Goal: Information Seeking & Learning: Learn about a topic

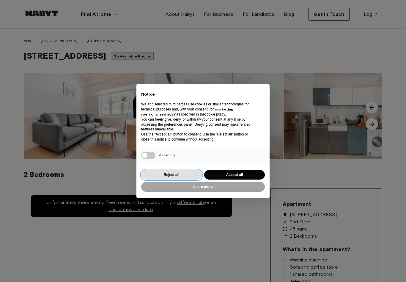
click at [183, 170] on button "Reject all" at bounding box center [171, 175] width 61 height 10
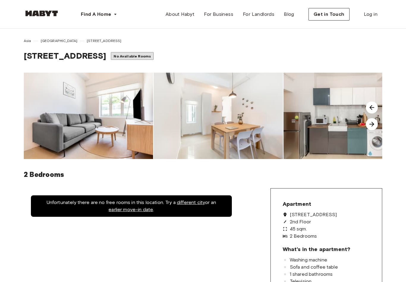
click at [51, 125] on img at bounding box center [88, 116] width 129 height 86
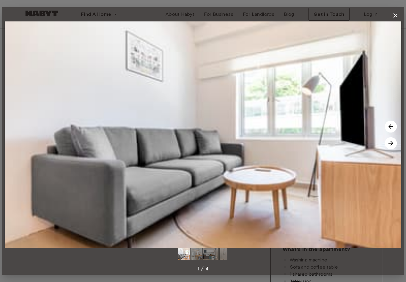
click at [395, 20] on button "button" at bounding box center [395, 16] width 12 height 12
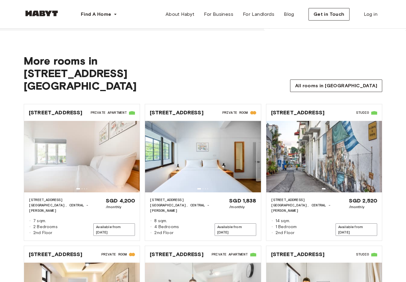
scroll to position [493, 0]
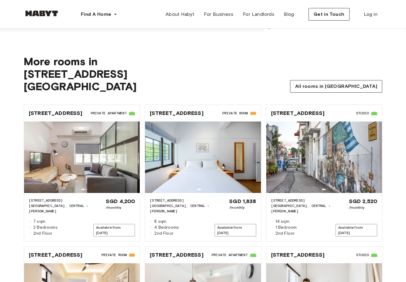
click at [69, 109] on span "55 Tiong Bahru Road" at bounding box center [56, 112] width 54 height 7
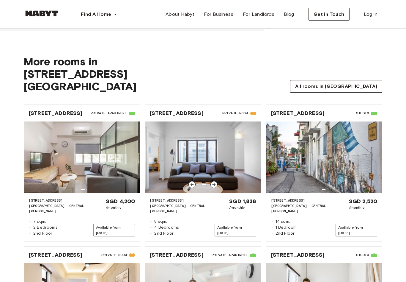
click at [194, 109] on span "55 Tiong Bahru Road" at bounding box center [177, 112] width 54 height 7
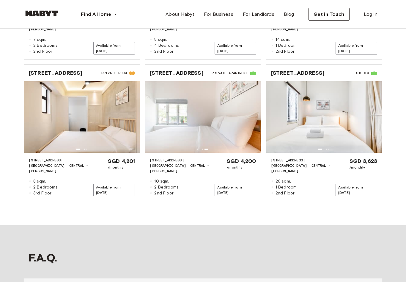
scroll to position [675, 0]
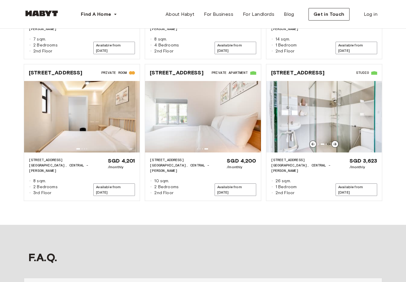
click at [318, 69] on span "55 Tiong Bahru Road" at bounding box center [298, 72] width 54 height 7
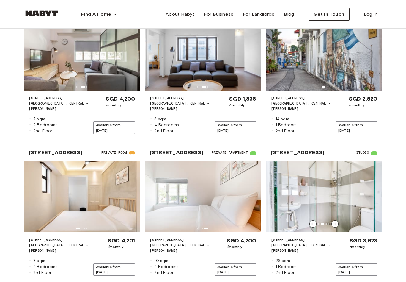
scroll to position [596, 0]
click at [308, 149] on span "55 Tiong Bahru Road" at bounding box center [298, 152] width 54 height 7
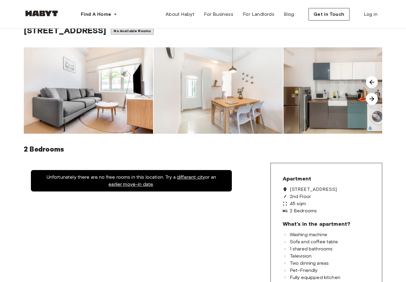
scroll to position [0, 0]
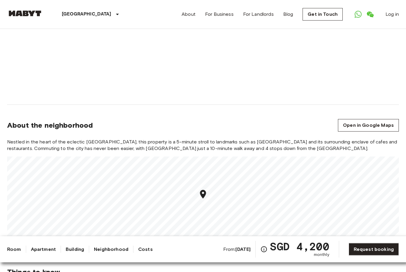
scroll to position [393, 0]
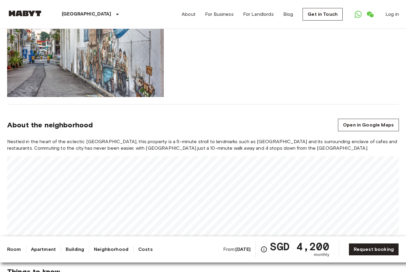
click at [276, 138] on span "Nestled in the heart of the eclectic [GEOGRAPHIC_DATA], this property is a 5-mi…" at bounding box center [203, 144] width 392 height 13
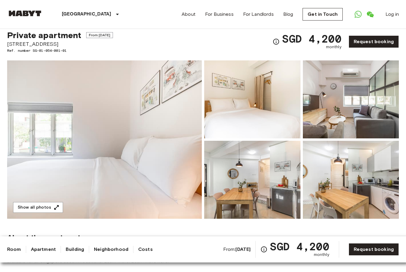
scroll to position [0, 0]
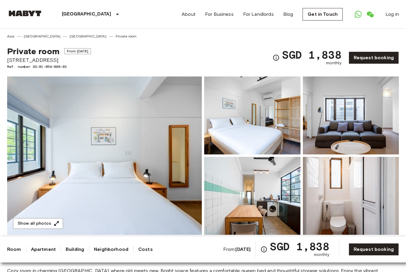
click at [171, 204] on img at bounding box center [104, 155] width 195 height 158
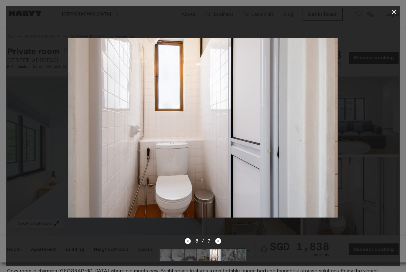
click at [218, 242] on icon "Next image" at bounding box center [218, 241] width 6 height 6
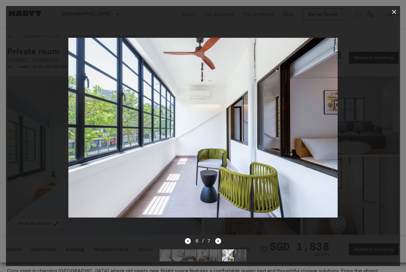
click at [220, 238] on icon "Next image" at bounding box center [218, 241] width 6 height 6
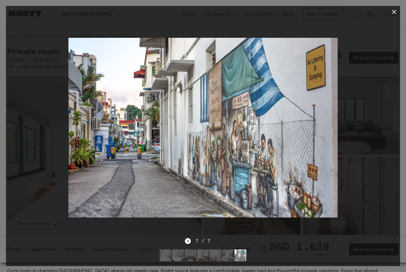
click at [396, 12] on icon "button" at bounding box center [394, 11] width 7 height 7
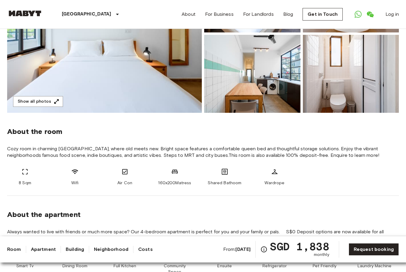
scroll to position [107, 0]
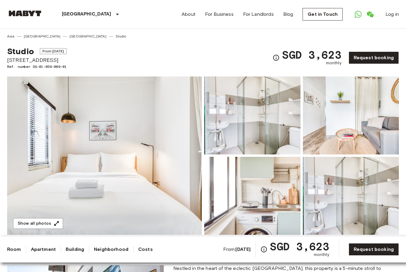
click at [158, 165] on img at bounding box center [104, 155] width 195 height 158
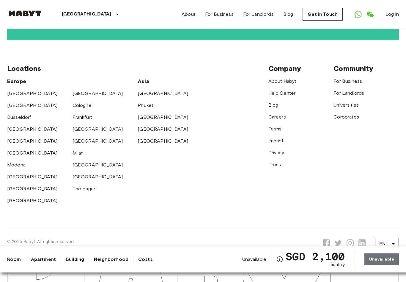
scroll to position [1239, 0]
click at [156, 126] on link "[GEOGRAPHIC_DATA]" at bounding box center [163, 129] width 51 height 6
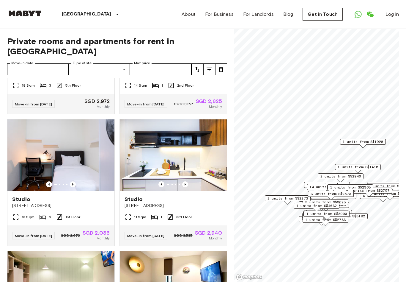
scroll to position [225, 0]
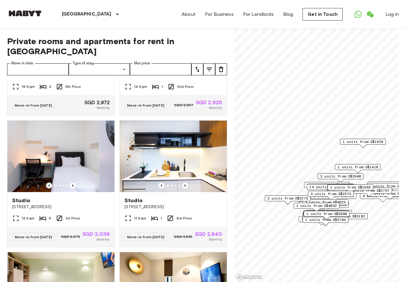
click at [186, 184] on icon "Previous image" at bounding box center [185, 185] width 6 height 6
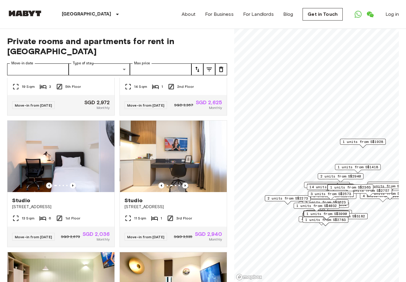
click at [188, 185] on icon "Previous image" at bounding box center [185, 185] width 6 height 6
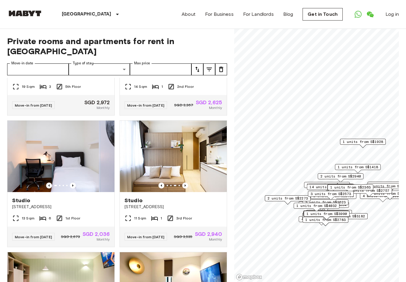
click at [187, 184] on icon "Previous image" at bounding box center [185, 185] width 6 height 6
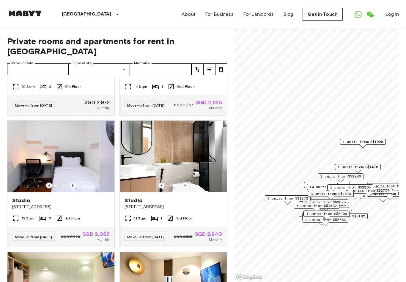
click at [187, 183] on icon "Previous image" at bounding box center [185, 185] width 6 height 6
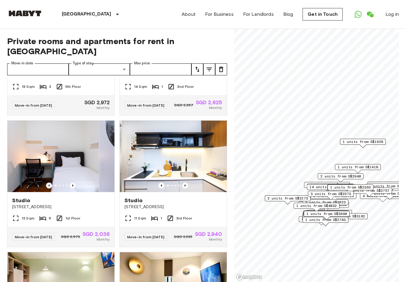
click at [187, 182] on icon "Previous image" at bounding box center [185, 185] width 6 height 6
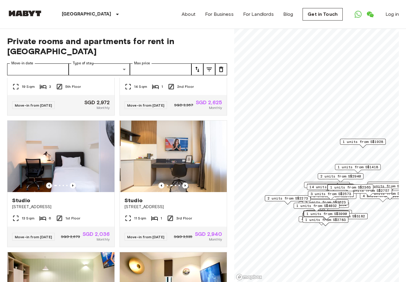
click at [186, 186] on icon "Previous image" at bounding box center [185, 185] width 6 height 6
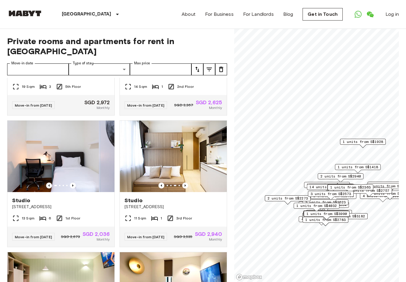
click at [184, 185] on icon "Previous image" at bounding box center [185, 185] width 6 height 6
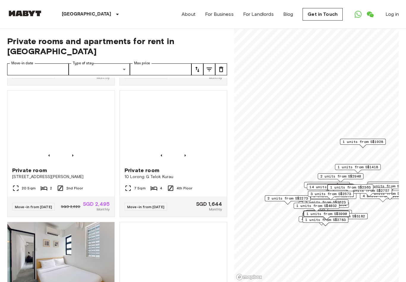
scroll to position [780, 0]
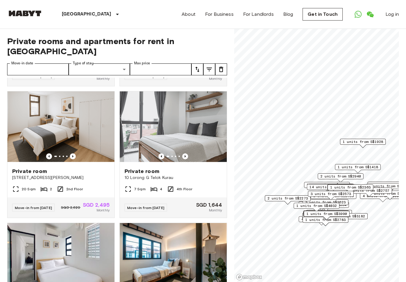
click at [76, 163] on img at bounding box center [60, 126] width 107 height 71
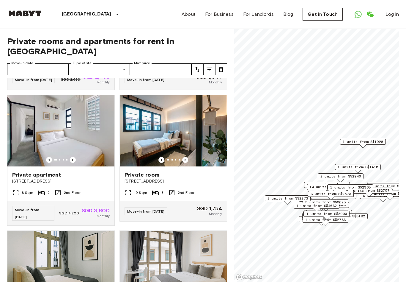
scroll to position [908, 0]
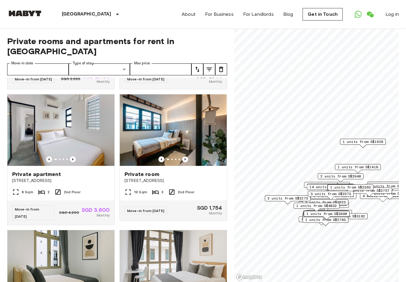
click at [187, 162] on icon "Previous image" at bounding box center [185, 159] width 6 height 6
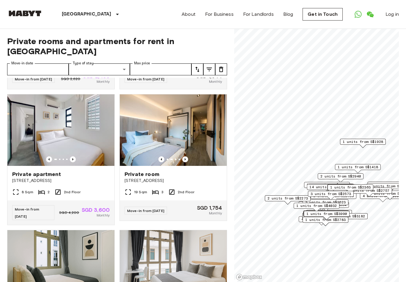
click at [188, 162] on icon "Previous image" at bounding box center [185, 159] width 6 height 6
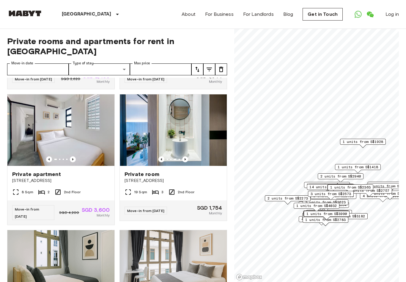
click at [188, 162] on icon "Previous image" at bounding box center [185, 159] width 6 height 6
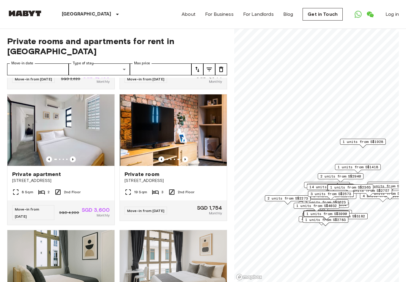
click at [188, 162] on icon "Previous image" at bounding box center [185, 159] width 6 height 6
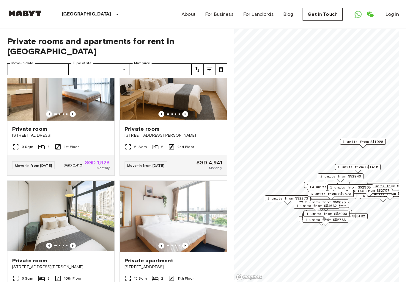
scroll to position [2006, 0]
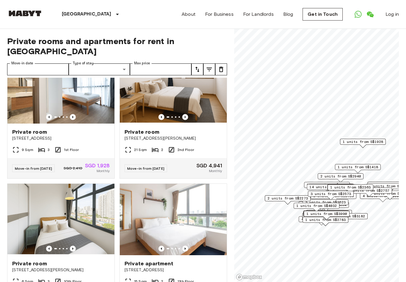
click at [37, 135] on span "Private room" at bounding box center [29, 131] width 35 height 7
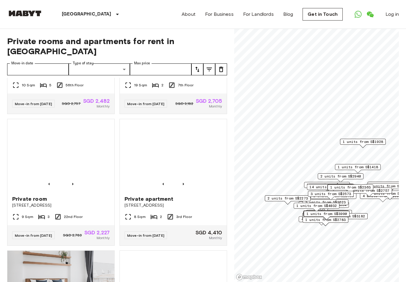
scroll to position [2376, 0]
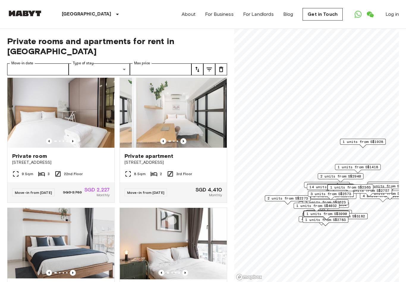
click at [183, 144] on icon "Previous image" at bounding box center [183, 141] width 6 height 6
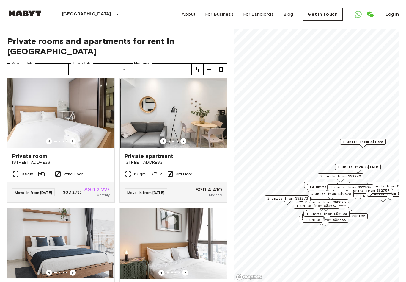
click at [183, 144] on icon "Previous image" at bounding box center [183, 141] width 6 height 6
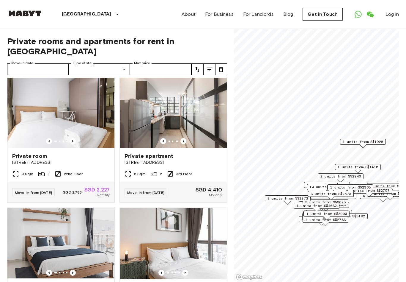
click at [185, 144] on icon "Previous image" at bounding box center [183, 141] width 6 height 6
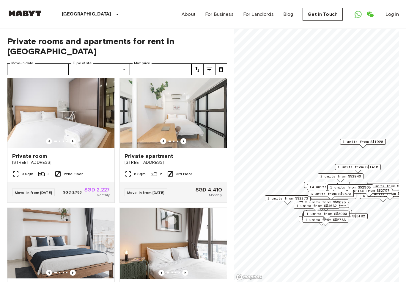
click at [186, 144] on icon "Previous image" at bounding box center [183, 141] width 6 height 6
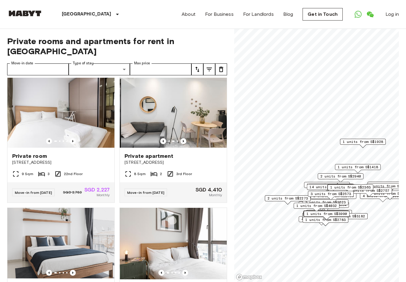
click at [183, 142] on icon "Previous image" at bounding box center [183, 141] width 1 height 2
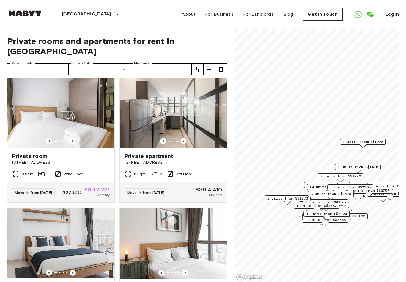
click at [184, 144] on icon "Previous image" at bounding box center [183, 141] width 6 height 6
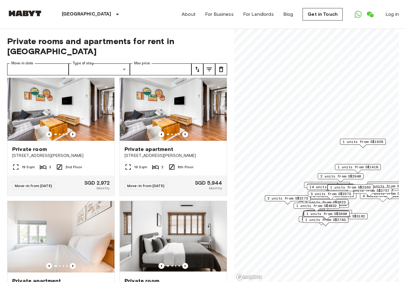
scroll to position [4223, 0]
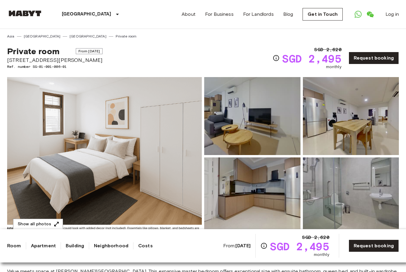
click at [155, 165] on img at bounding box center [104, 156] width 195 height 158
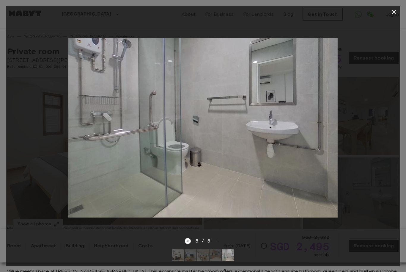
click at [392, 16] on button "button" at bounding box center [394, 12] width 12 height 12
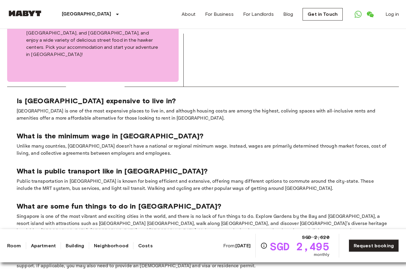
scroll to position [898, 0]
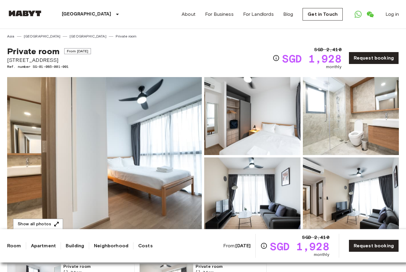
click at [163, 124] on img at bounding box center [104, 156] width 195 height 158
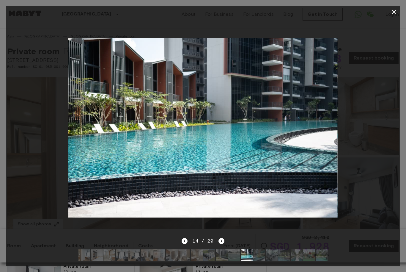
click at [258, 255] on img at bounding box center [259, 255] width 12 height 12
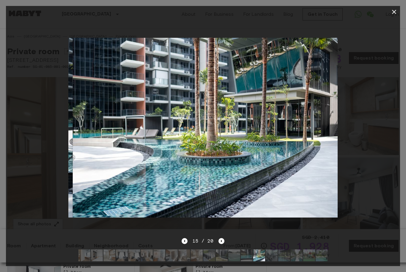
click at [273, 253] on img at bounding box center [272, 255] width 12 height 12
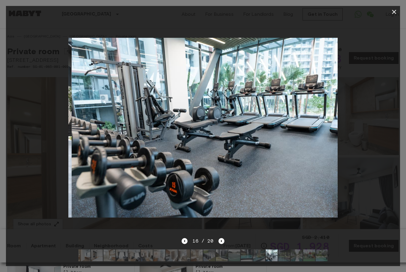
click at [397, 12] on icon "button" at bounding box center [394, 11] width 7 height 7
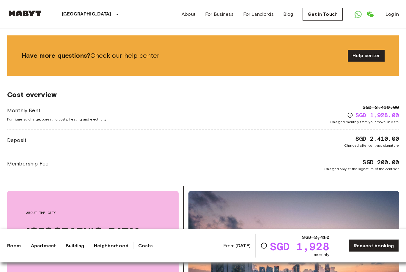
scroll to position [671, 0]
